Goal: Transaction & Acquisition: Book appointment/travel/reservation

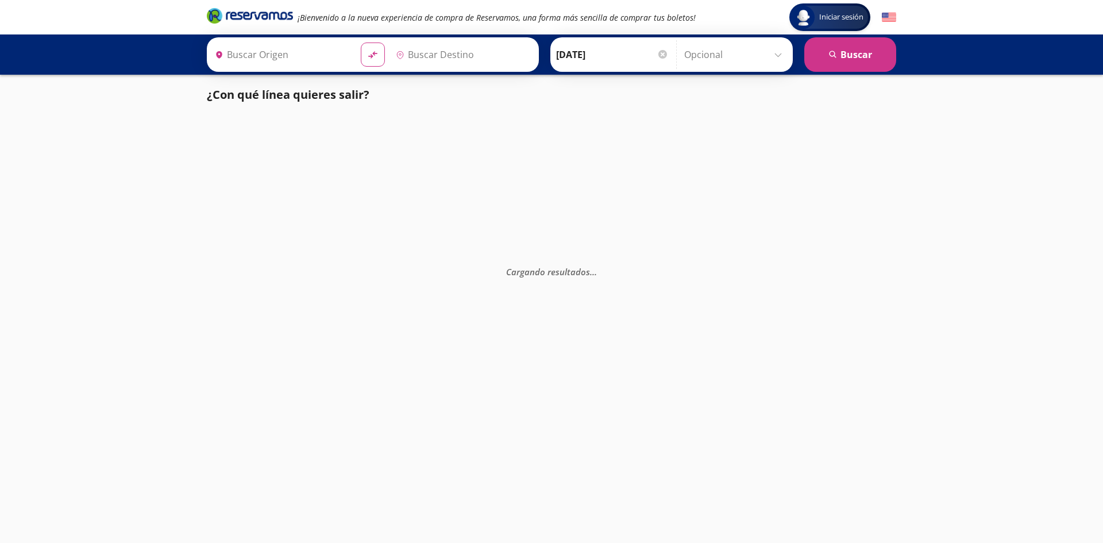
type input "[PERSON_NAME], [GEOGRAPHIC_DATA]"
type input "[GEOGRAPHIC_DATA], [GEOGRAPHIC_DATA]"
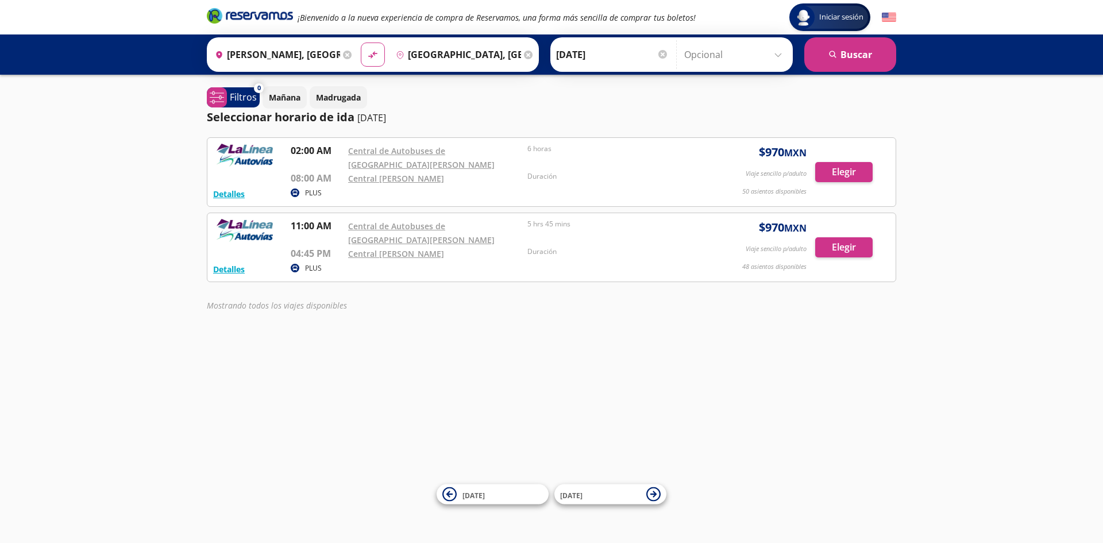
click at [607, 49] on input "[DATE]" at bounding box center [612, 54] width 113 height 29
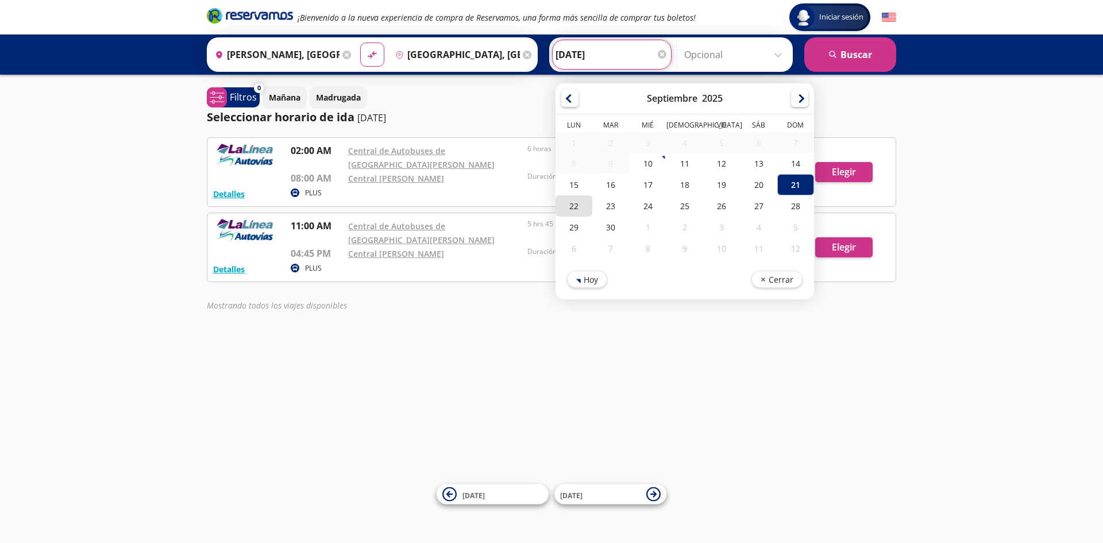
click at [572, 209] on div "22" at bounding box center [573, 205] width 37 height 21
type input "[DATE]"
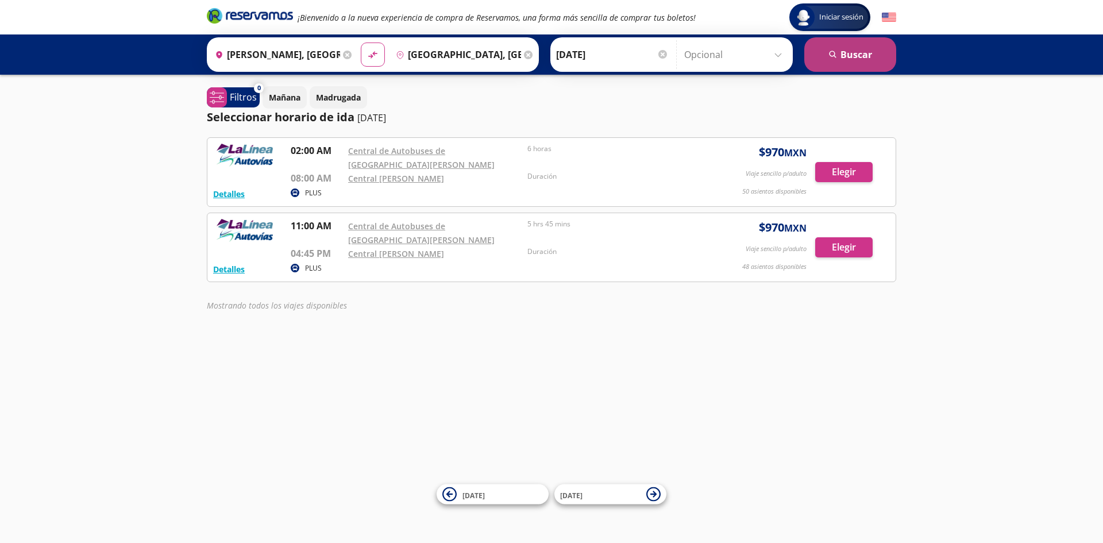
click at [842, 55] on button "search [GEOGRAPHIC_DATA]" at bounding box center [850, 54] width 92 height 34
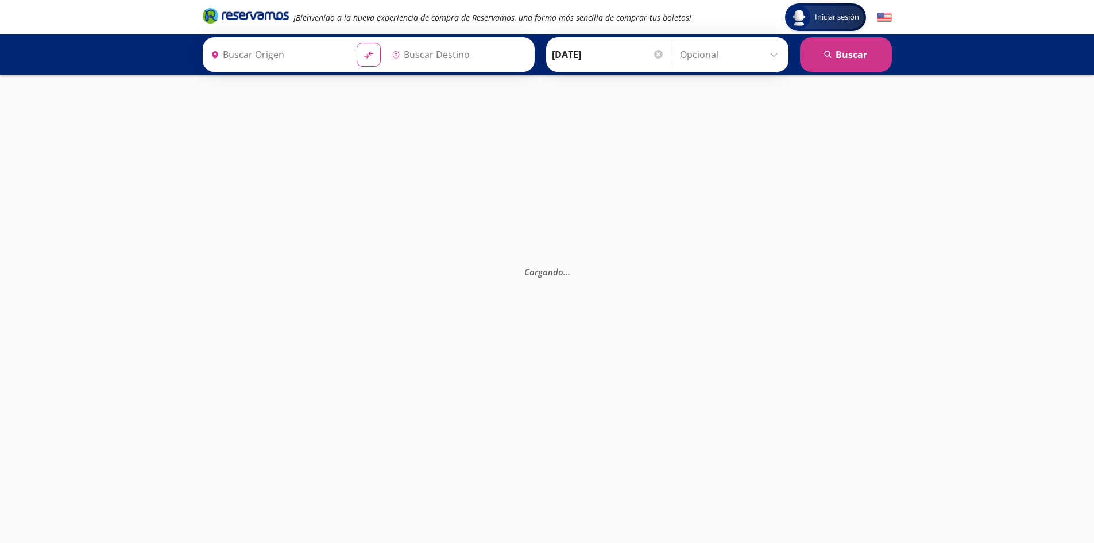
type input "[GEOGRAPHIC_DATA], [GEOGRAPHIC_DATA]"
type input "[PERSON_NAME], [GEOGRAPHIC_DATA]"
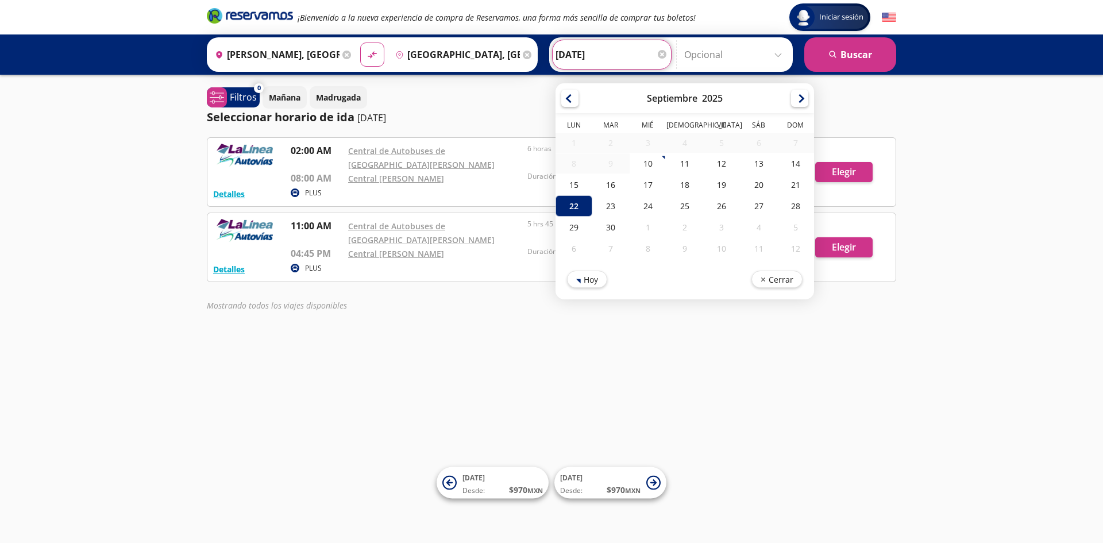
click at [590, 46] on input "[DATE]" at bounding box center [611, 54] width 113 height 29
click at [794, 186] on div "21" at bounding box center [795, 184] width 37 height 21
type input "[DATE]"
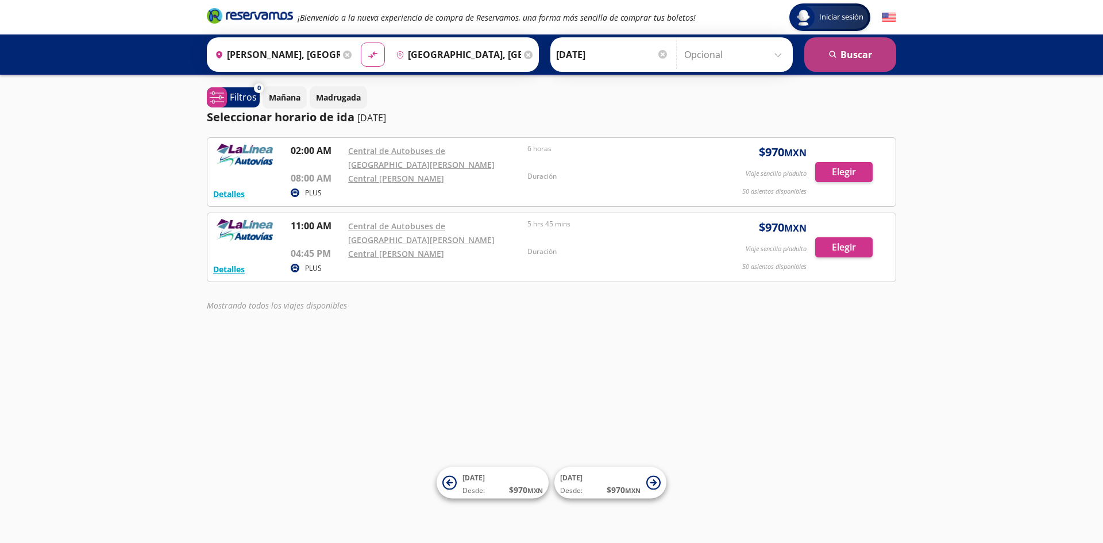
click at [860, 53] on button "search [GEOGRAPHIC_DATA]" at bounding box center [850, 54] width 92 height 34
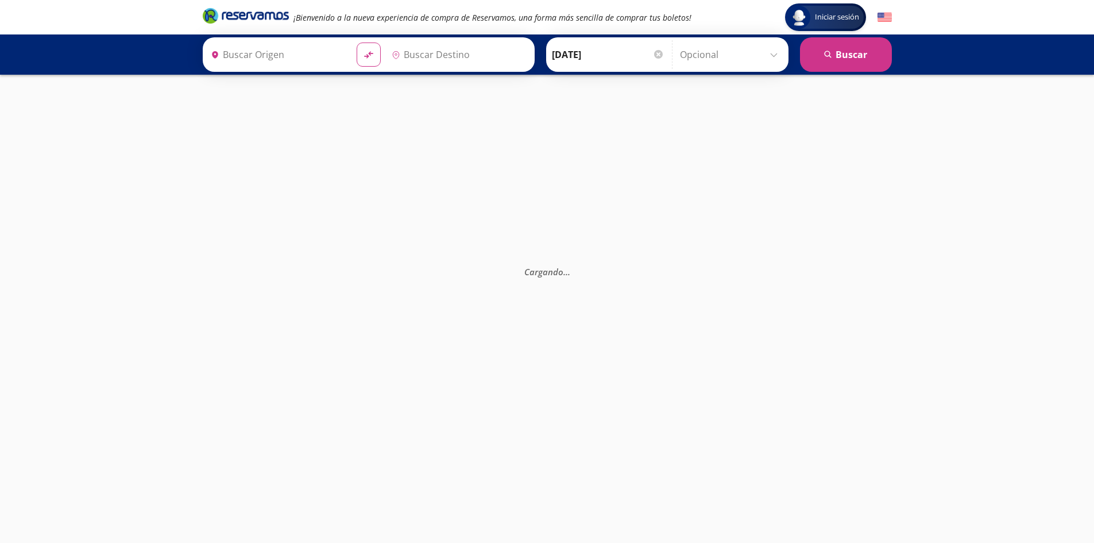
type input "[GEOGRAPHIC_DATA], [GEOGRAPHIC_DATA]"
type input "[PERSON_NAME], [GEOGRAPHIC_DATA]"
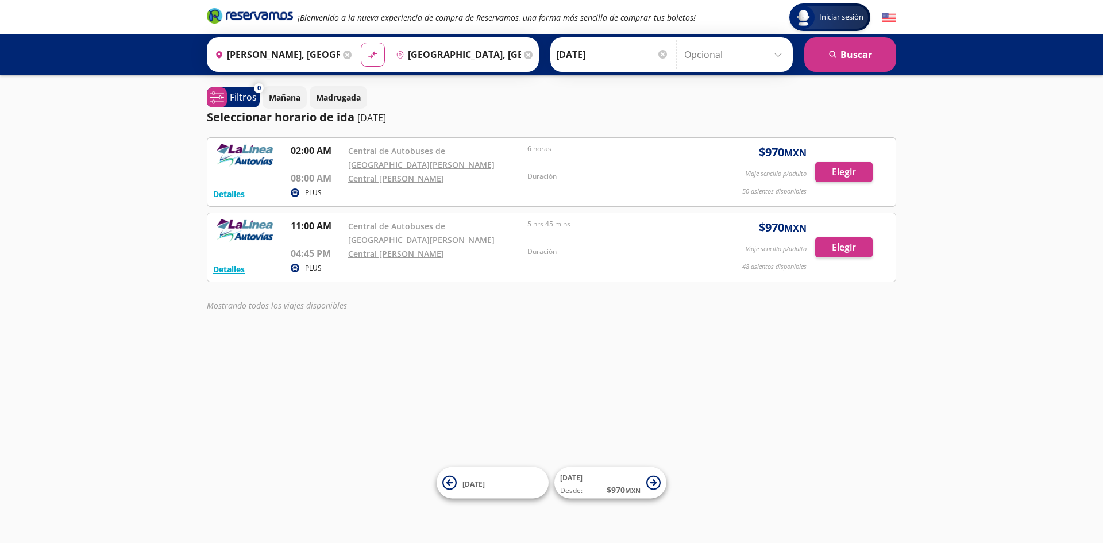
click at [343, 56] on icon at bounding box center [347, 55] width 9 height 9
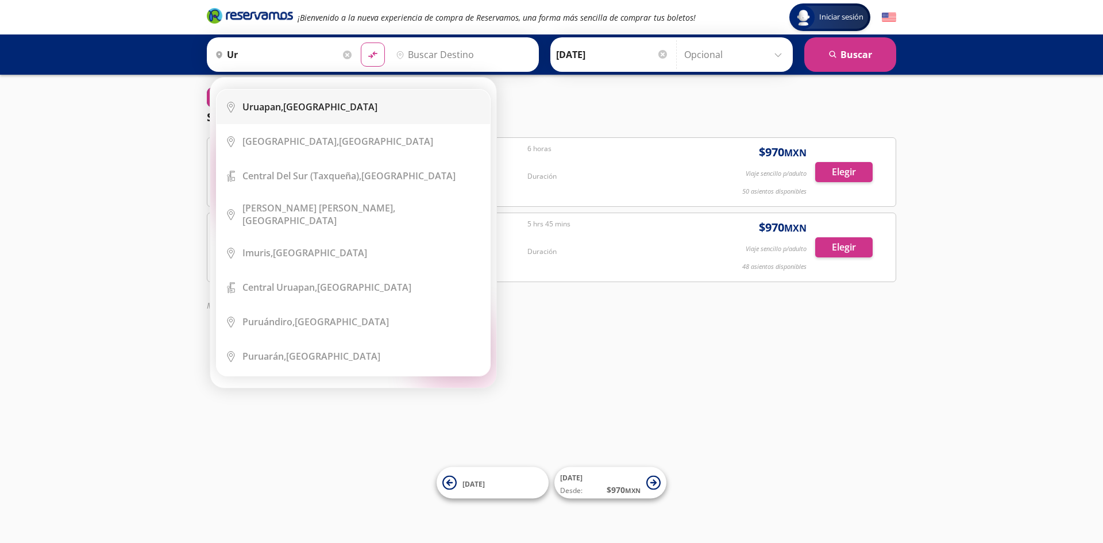
click at [315, 104] on div "Uruapan, Michoacán" at bounding box center [309, 107] width 135 height 13
type input "Uruapan, [GEOGRAPHIC_DATA]"
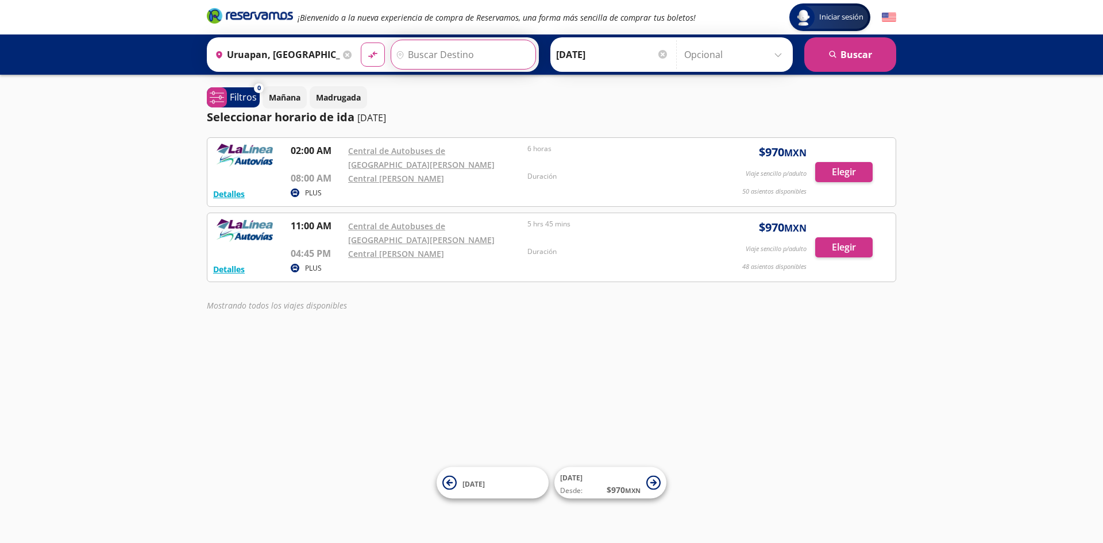
click at [441, 52] on input "Destino" at bounding box center [461, 54] width 141 height 29
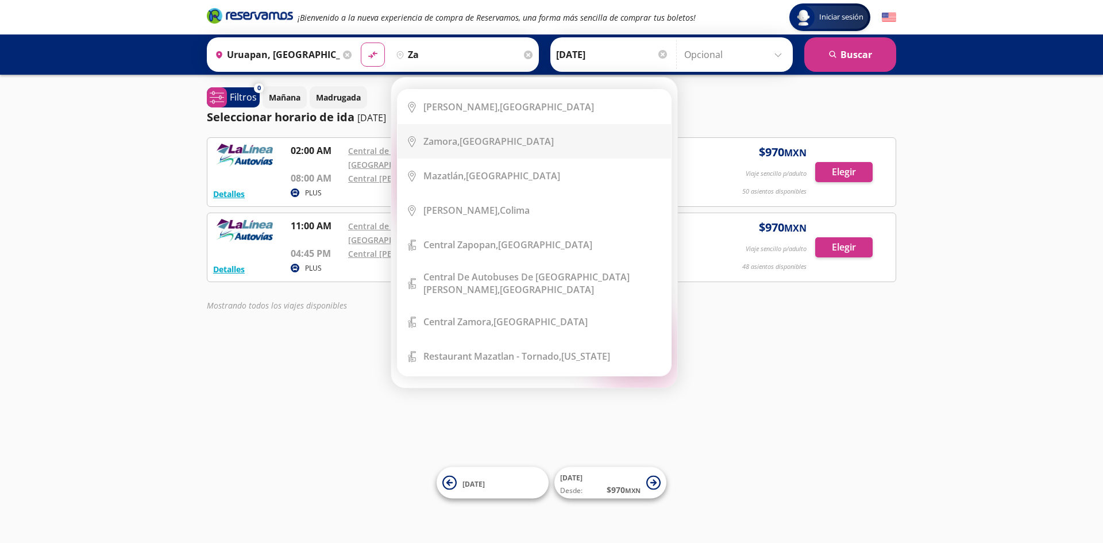
click at [477, 142] on div "Zamora, Michoacán" at bounding box center [488, 141] width 130 height 13
type input "[GEOGRAPHIC_DATA], [GEOGRAPHIC_DATA]"
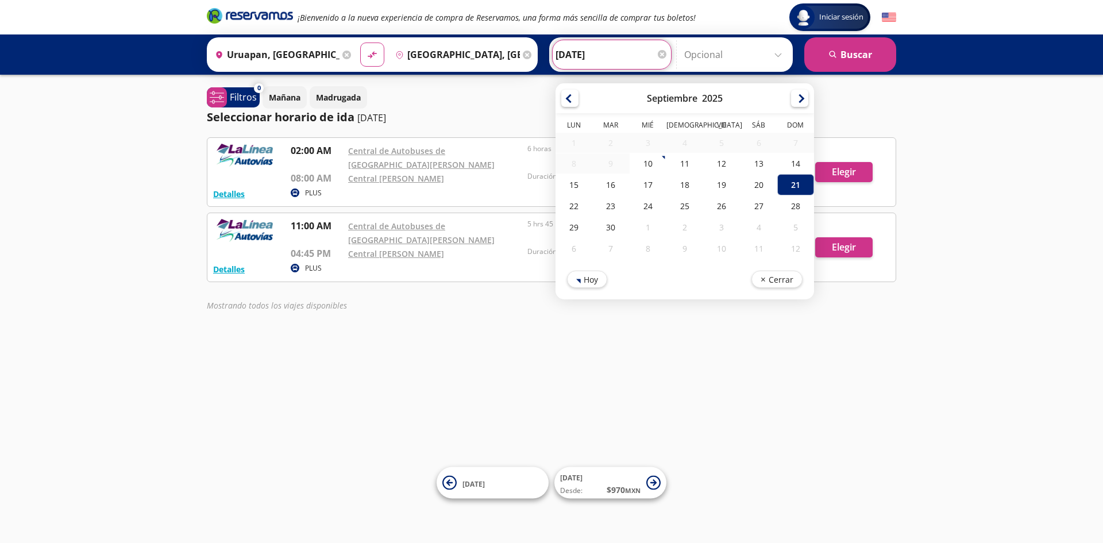
click at [580, 59] on input "[DATE]" at bounding box center [611, 54] width 113 height 29
click at [867, 55] on button "search [GEOGRAPHIC_DATA]" at bounding box center [850, 54] width 92 height 34
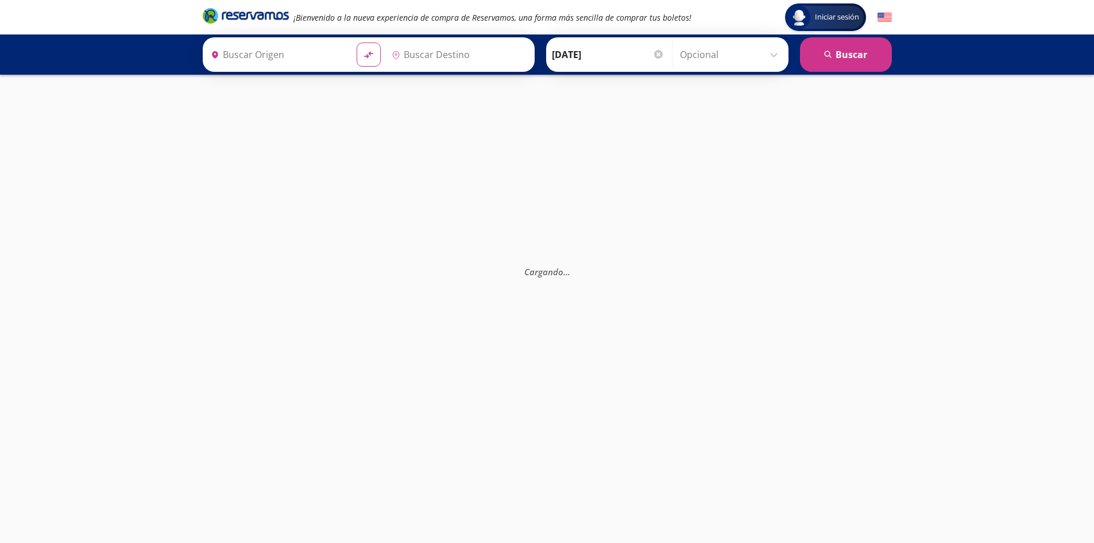
type input "Uruapan, [GEOGRAPHIC_DATA]"
type input "[GEOGRAPHIC_DATA], [GEOGRAPHIC_DATA]"
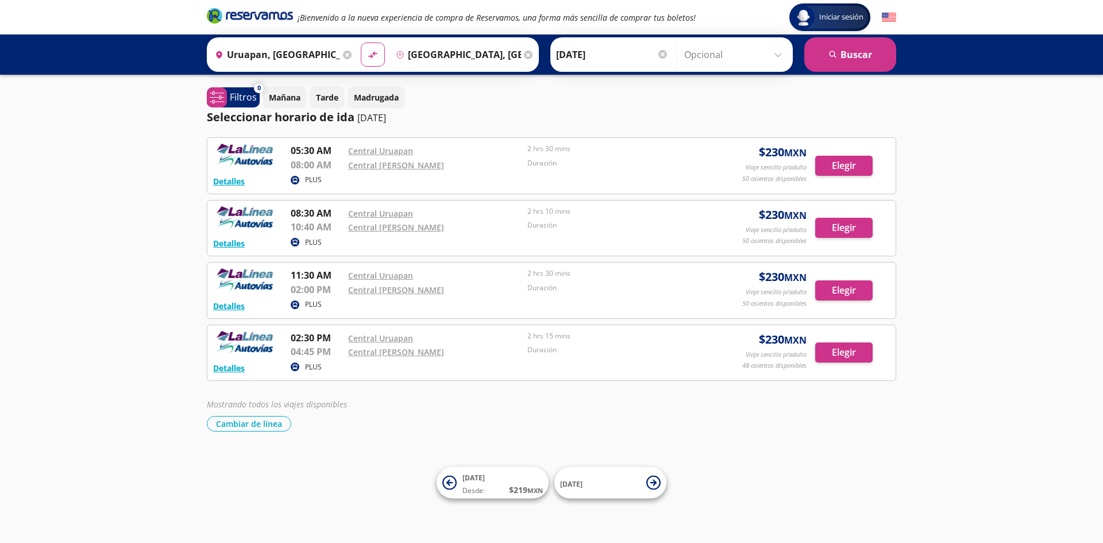
click at [345, 49] on div "Origen heroicons:map-pin-20-solid Uruapan, Michoacán" at bounding box center [282, 55] width 145 height 30
click at [373, 54] on icon "material-symbols:compare-arrows-rounded" at bounding box center [373, 54] width 10 height 11
type input "[GEOGRAPHIC_DATA], [GEOGRAPHIC_DATA]"
type input "Uruapan, [GEOGRAPHIC_DATA]"
click at [428, 54] on input "Uruapan, [GEOGRAPHIC_DATA]" at bounding box center [456, 54] width 130 height 29
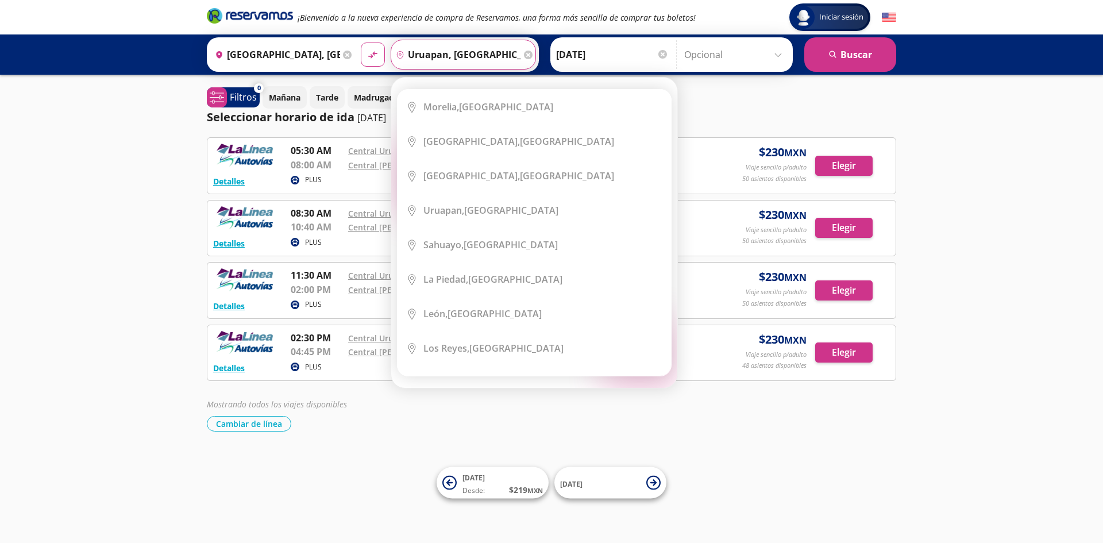
click at [528, 53] on div "Destino pin-outline Uruapan, Michoacán" at bounding box center [463, 55] width 145 height 30
click at [524, 55] on icon at bounding box center [528, 55] width 9 height 9
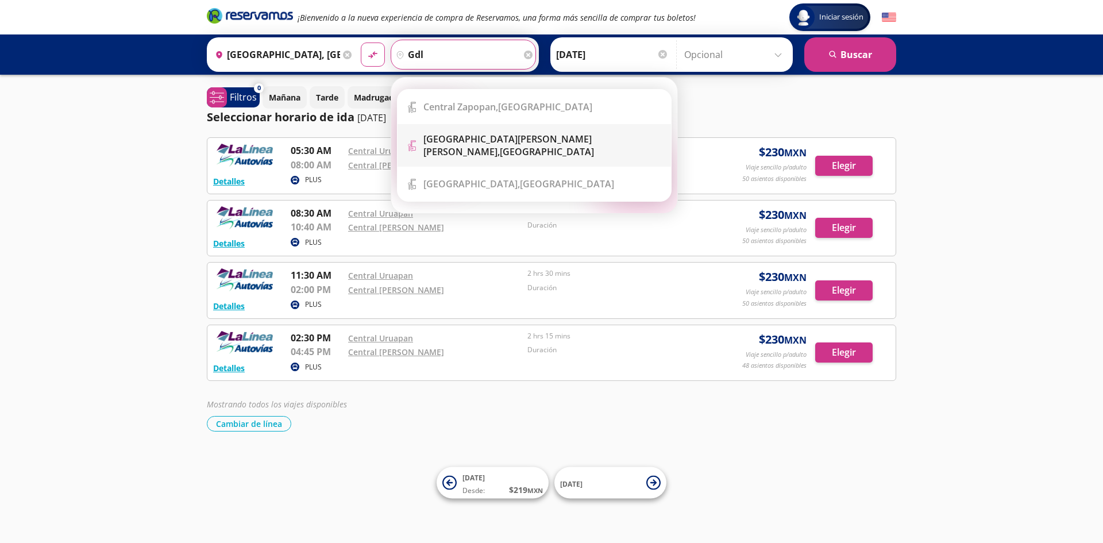
click at [460, 140] on b "[GEOGRAPHIC_DATA][PERSON_NAME]," at bounding box center [507, 145] width 168 height 25
type input "Aeropuerto Miguel Hidalgo y Costilla, Jalisco"
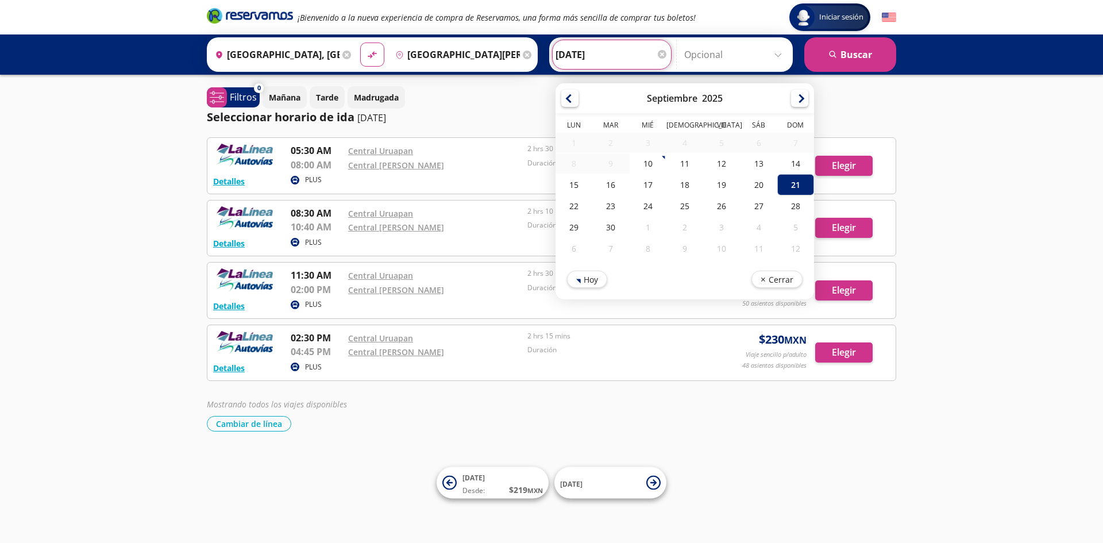
click at [579, 57] on input "[DATE]" at bounding box center [611, 54] width 113 height 29
click at [643, 207] on div "24" at bounding box center [648, 205] width 37 height 21
type input "24-Sep-25"
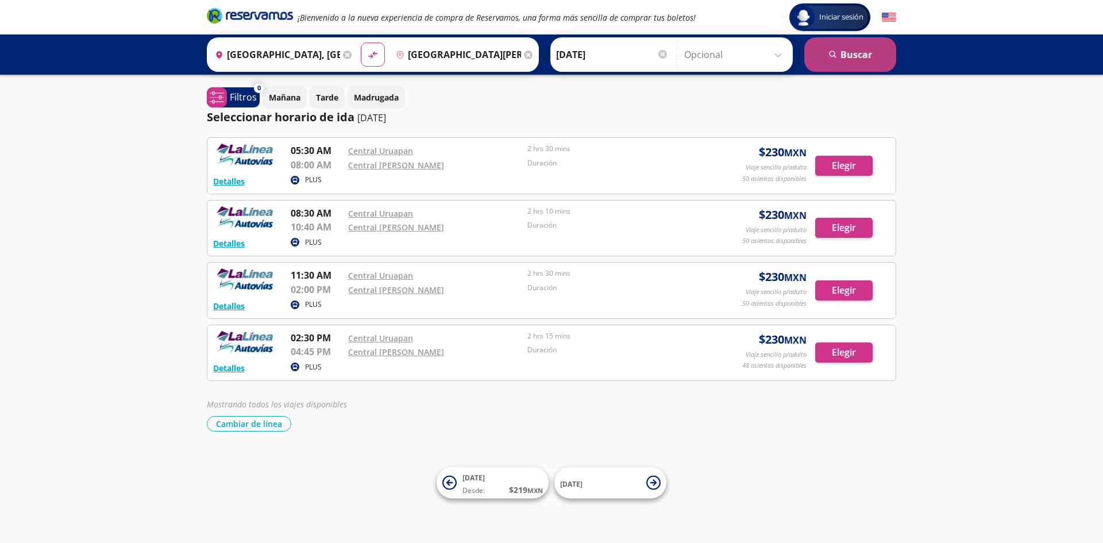
click at [862, 59] on button "search [GEOGRAPHIC_DATA]" at bounding box center [850, 54] width 92 height 34
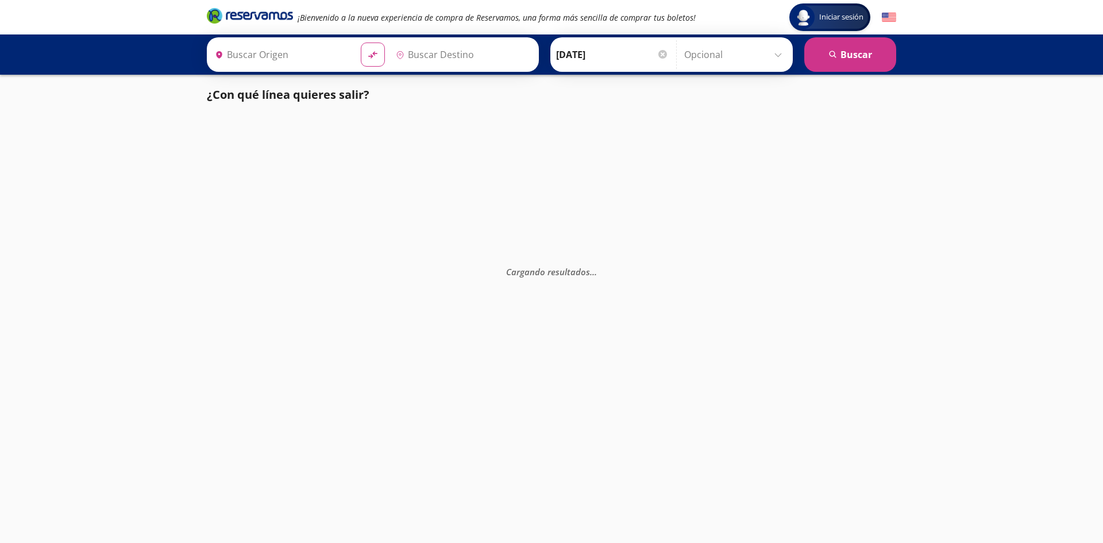
type input "[GEOGRAPHIC_DATA], [GEOGRAPHIC_DATA]"
type input "Aeropuerto Miguel Hidalgo y Costilla, Jalisco"
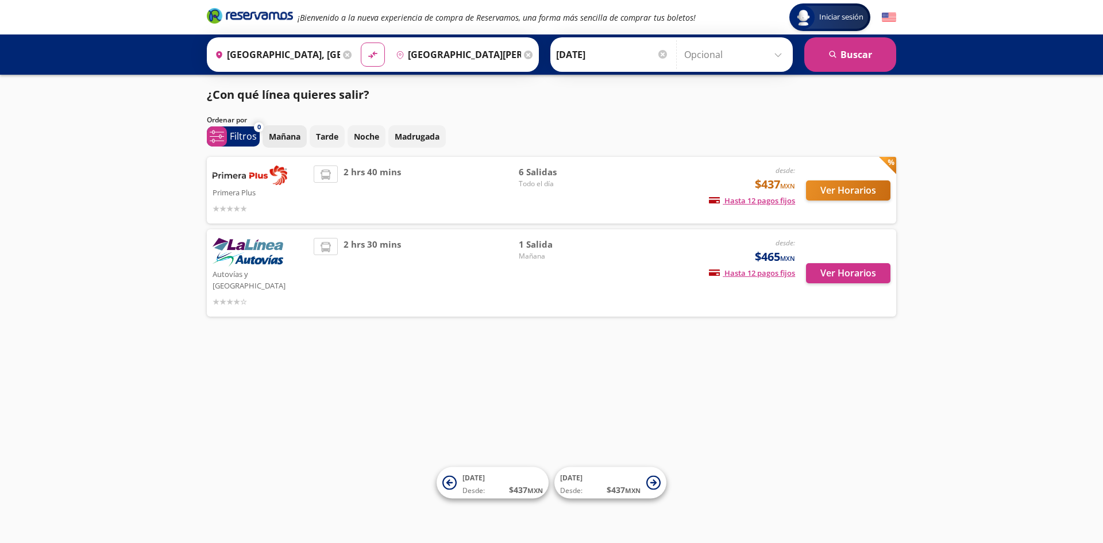
click at [287, 137] on p "Mañana" at bounding box center [285, 136] width 32 height 12
click at [408, 137] on p "Madrugada" at bounding box center [417, 136] width 45 height 12
click at [306, 126] on icon at bounding box center [305, 126] width 9 height 9
click at [306, 129] on icon at bounding box center [305, 126] width 9 height 9
click at [834, 194] on button "Ver Horarios" at bounding box center [848, 190] width 84 height 20
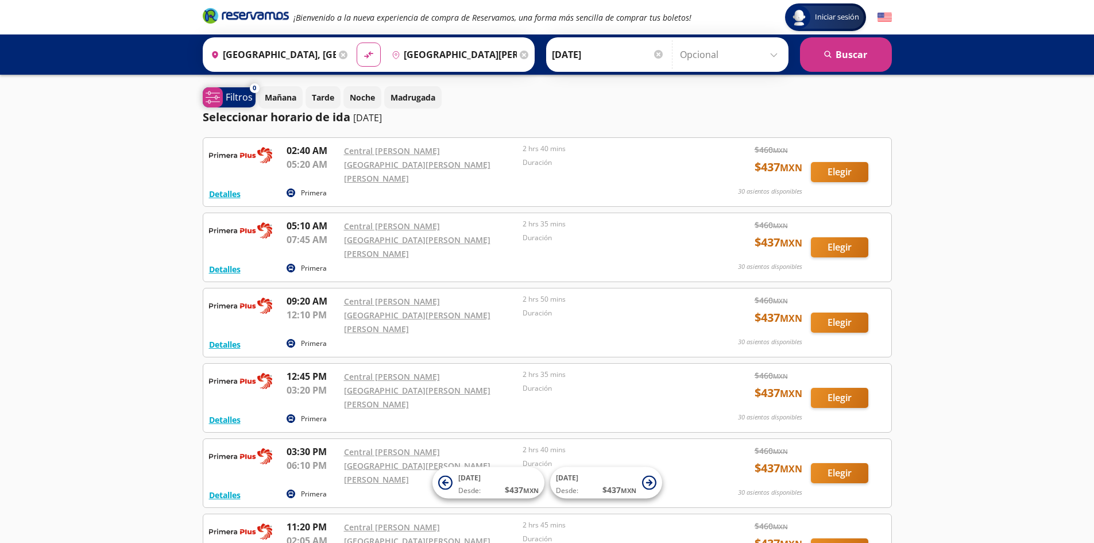
click at [211, 94] on icon "system-uicons:filtering" at bounding box center [213, 97] width 14 height 14
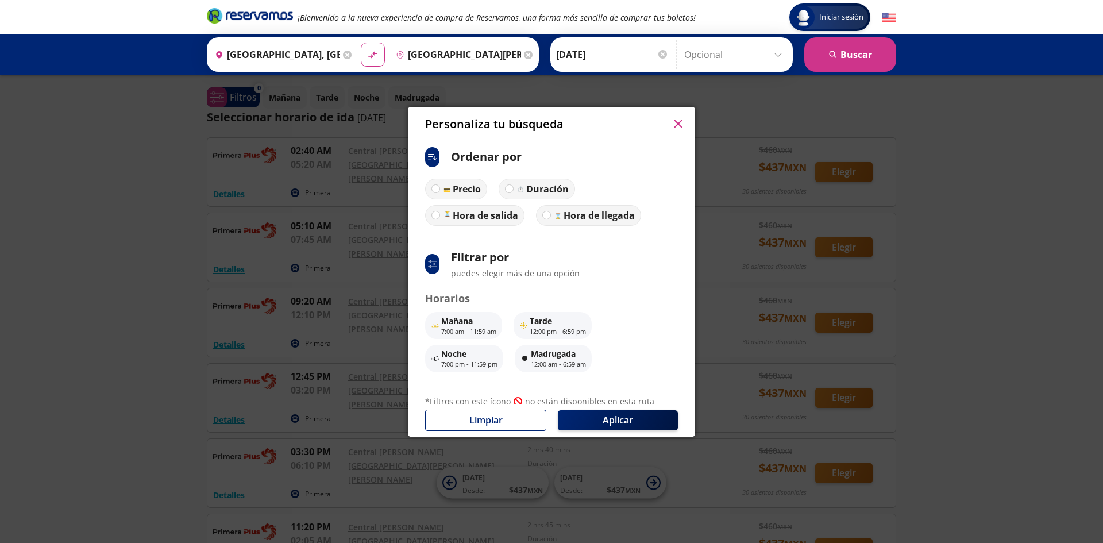
click at [684, 122] on button "button" at bounding box center [677, 123] width 17 height 17
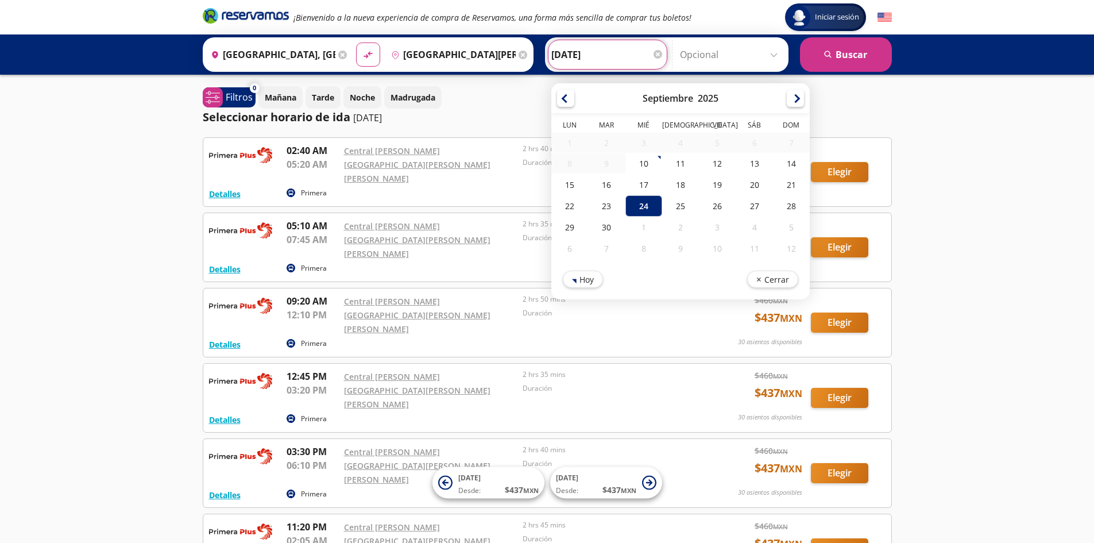
click at [576, 56] on input "24-Sep-25" at bounding box center [607, 54] width 113 height 29
click at [605, 208] on div "23" at bounding box center [606, 205] width 37 height 21
type input "23-Sep-25"
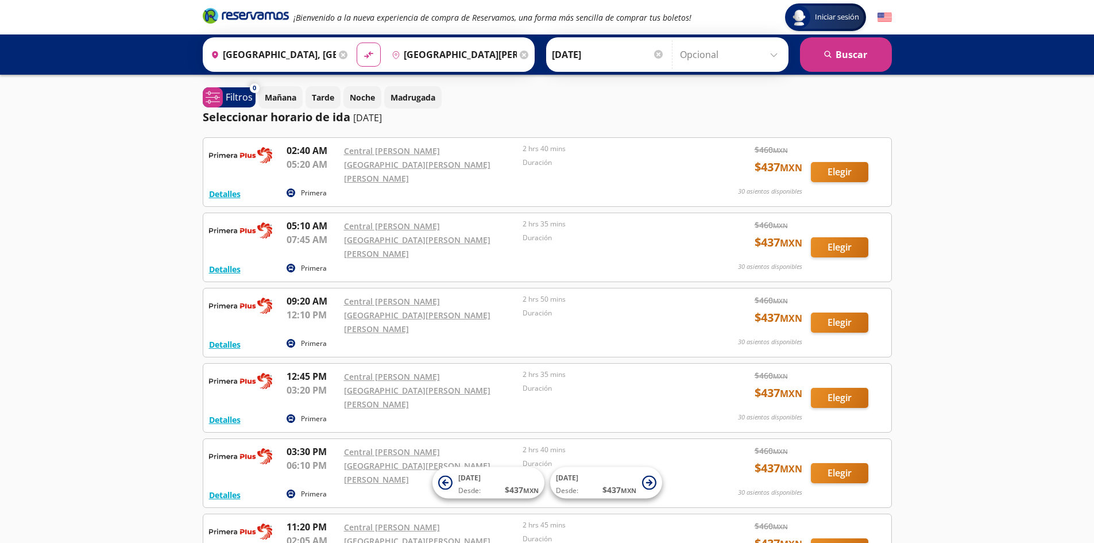
click at [522, 54] on icon at bounding box center [524, 55] width 9 height 9
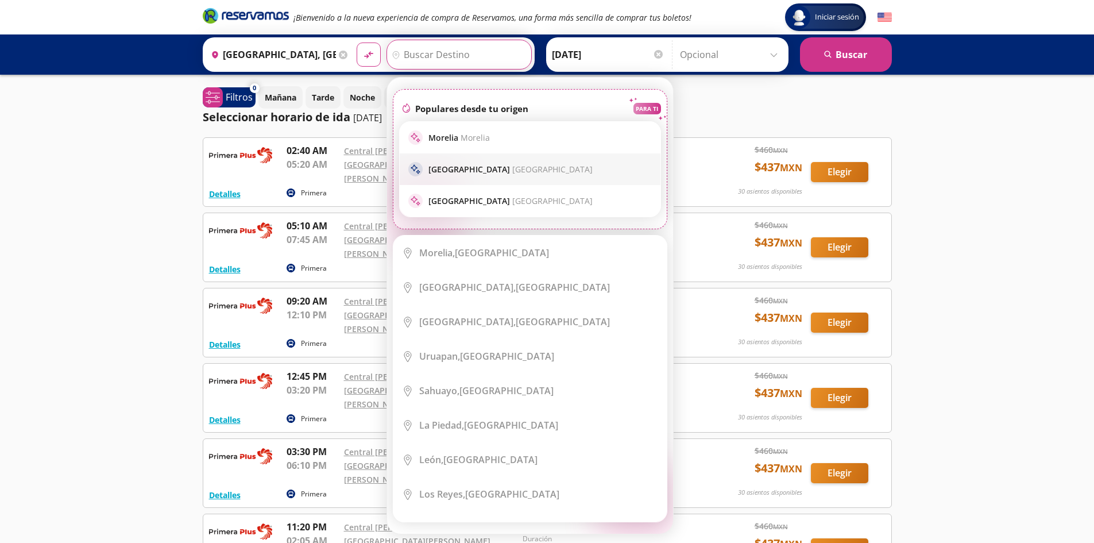
click at [443, 168] on p "Guadalajara Guadalajara" at bounding box center [511, 169] width 164 height 11
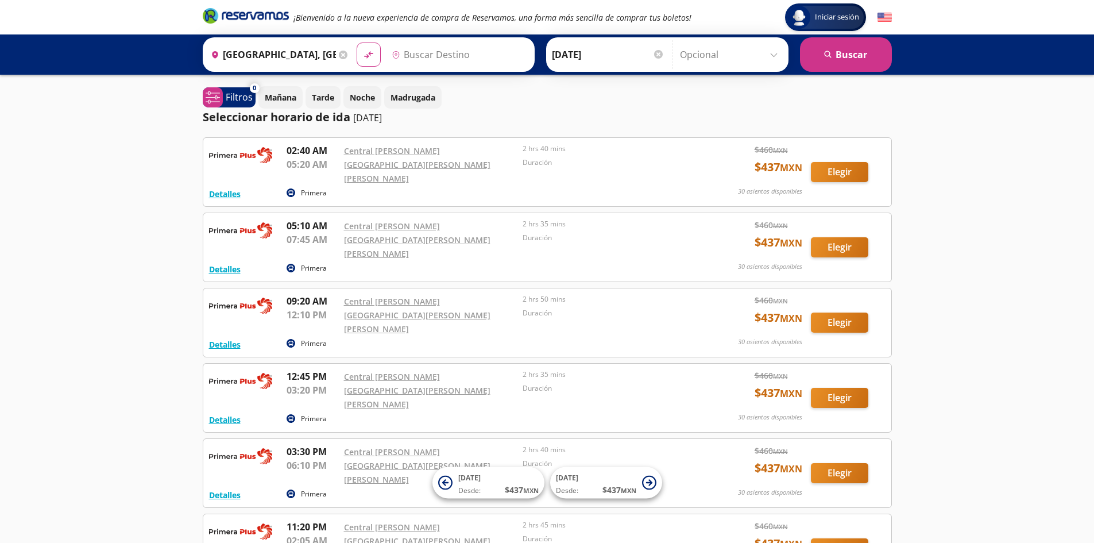
type input "Guadalajara, Jalisco"
click at [843, 55] on button "search [GEOGRAPHIC_DATA]" at bounding box center [846, 54] width 92 height 34
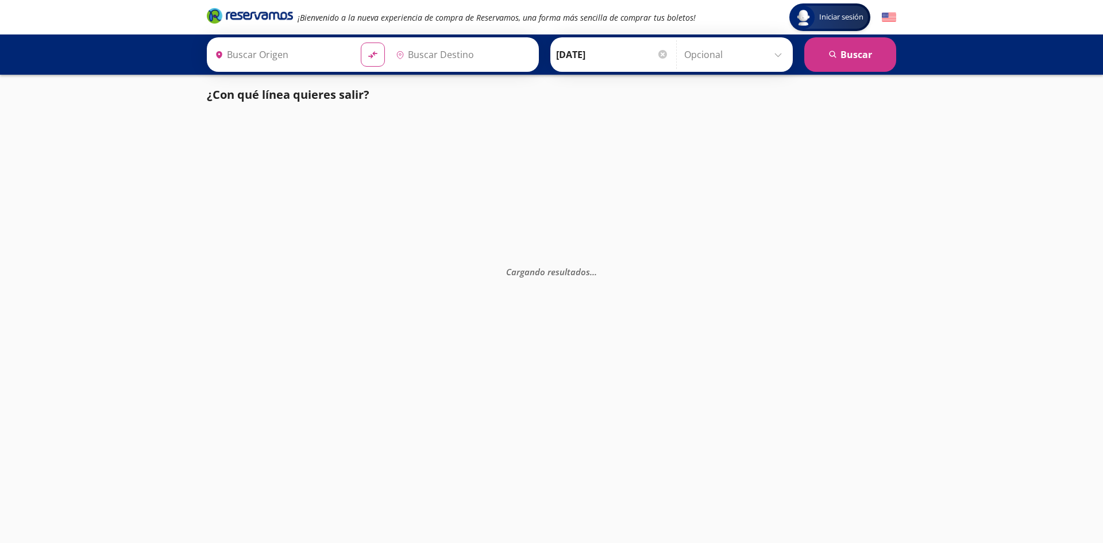
type input "[GEOGRAPHIC_DATA], [GEOGRAPHIC_DATA]"
type input "Guadalajara, Jalisco"
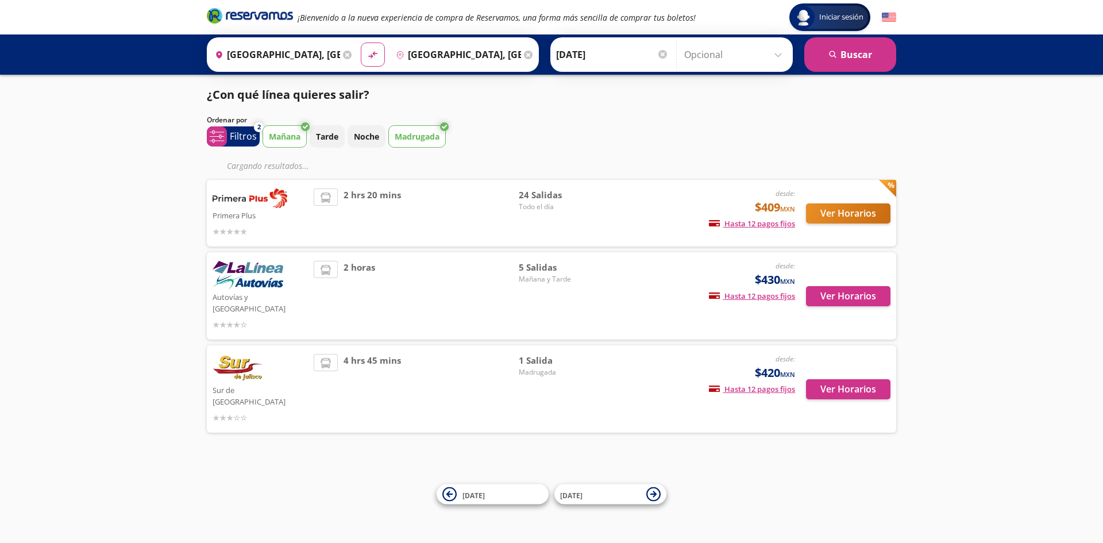
click at [445, 127] on icon at bounding box center [444, 126] width 9 height 9
click at [424, 135] on p "Madrugada" at bounding box center [417, 136] width 45 height 12
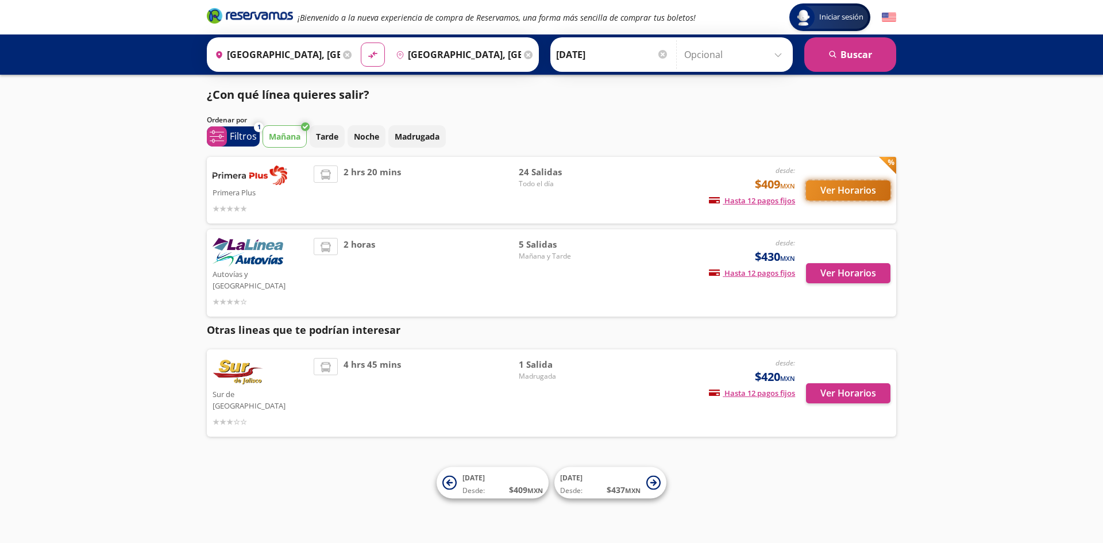
click at [864, 186] on button "Ver Horarios" at bounding box center [848, 190] width 84 height 20
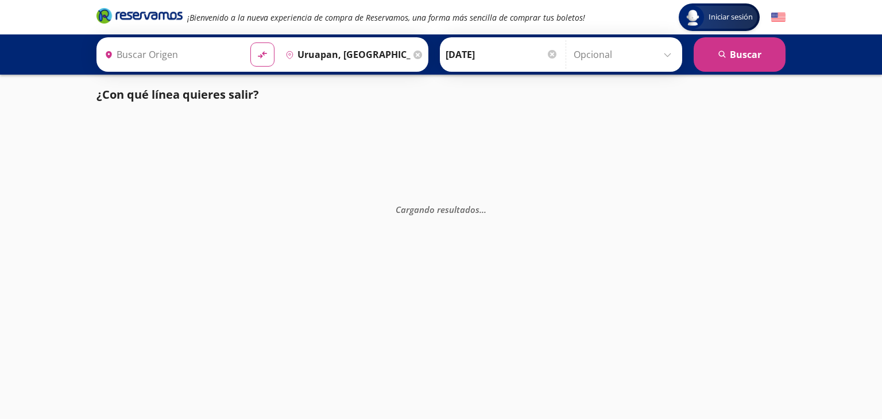
type input "[PERSON_NAME], [GEOGRAPHIC_DATA]"
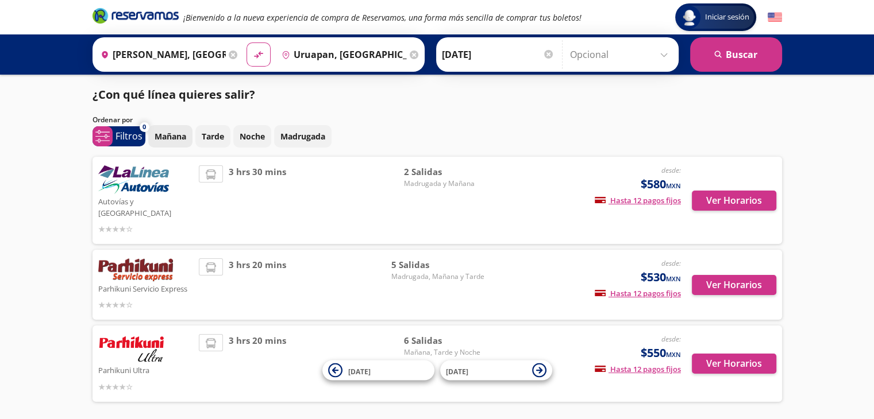
click at [168, 140] on p "Mañana" at bounding box center [171, 136] width 32 height 12
click at [711, 194] on button "Ver Horarios" at bounding box center [734, 201] width 84 height 20
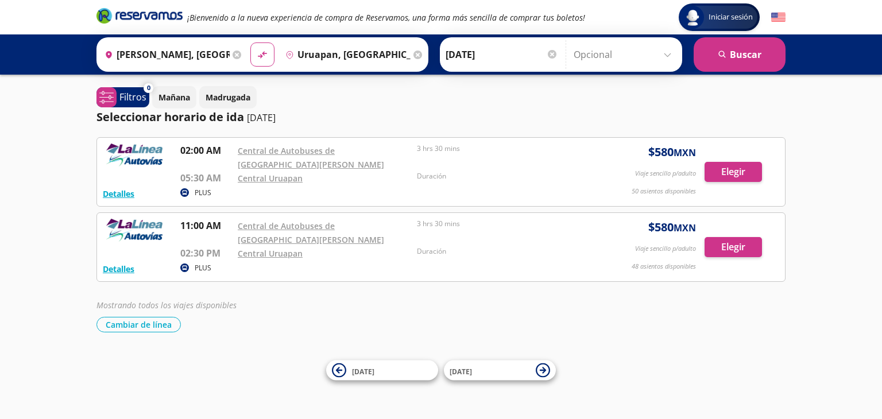
click at [233, 53] on icon at bounding box center [237, 55] width 9 height 9
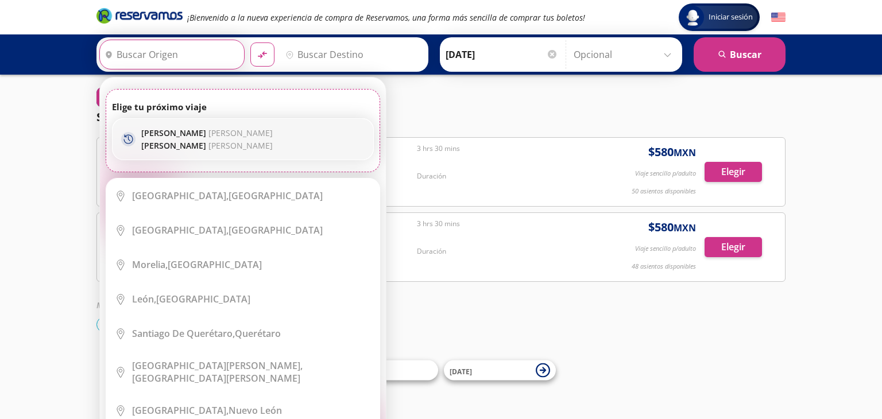
click at [159, 134] on p "[PERSON_NAME] [PERSON_NAME]" at bounding box center [207, 133] width 132 height 11
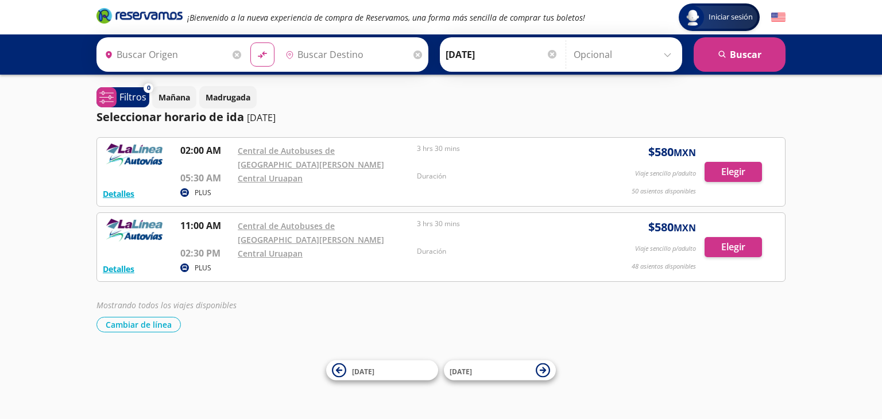
type input "[PERSON_NAME], [GEOGRAPHIC_DATA]"
type input "[GEOGRAPHIC_DATA], [GEOGRAPHIC_DATA]"
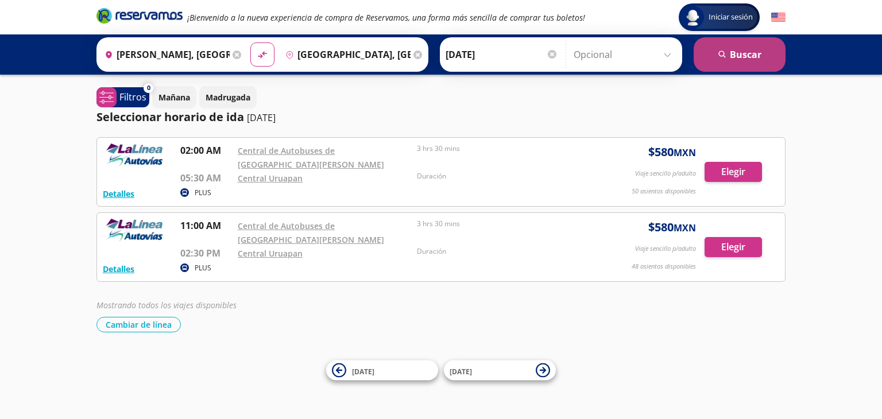
click at [758, 50] on button "search [GEOGRAPHIC_DATA]" at bounding box center [740, 54] width 92 height 34
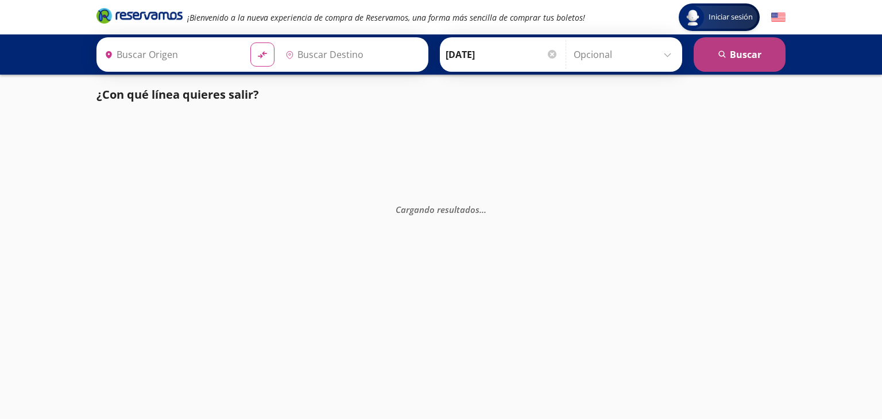
type input "[PERSON_NAME], [GEOGRAPHIC_DATA]"
type input "[GEOGRAPHIC_DATA], [GEOGRAPHIC_DATA]"
